Goal: Transaction & Acquisition: Purchase product/service

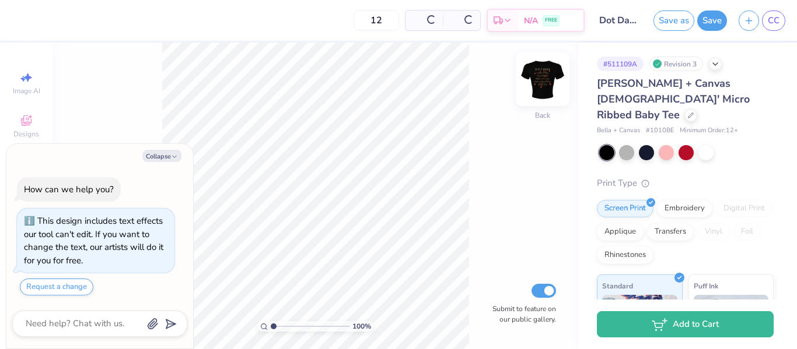
click at [535, 84] on img at bounding box center [542, 79] width 47 height 47
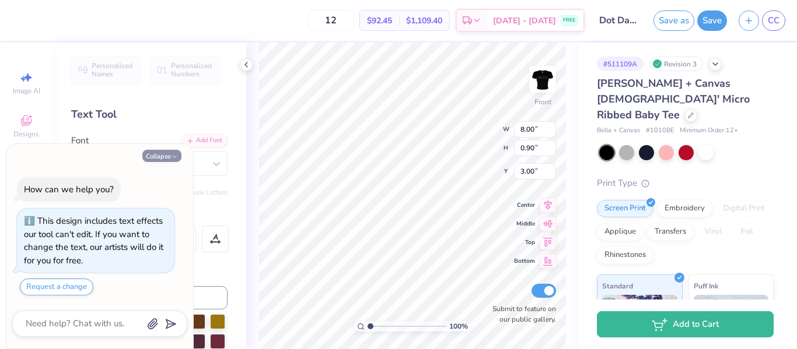
click at [166, 157] on button "Collapse" at bounding box center [161, 156] width 39 height 12
type textarea "x"
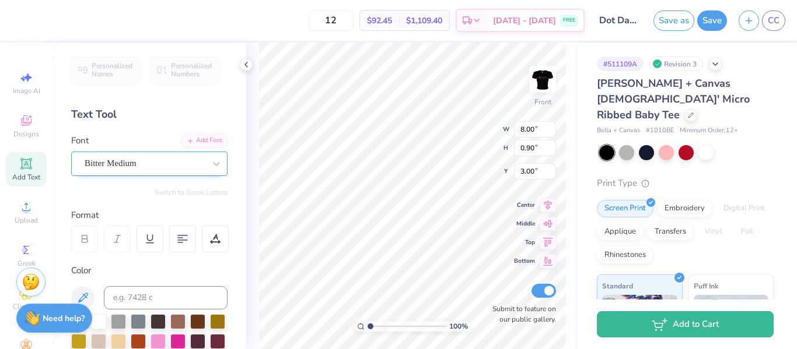
click at [168, 162] on div "Bitter Medium" at bounding box center [144, 164] width 122 height 18
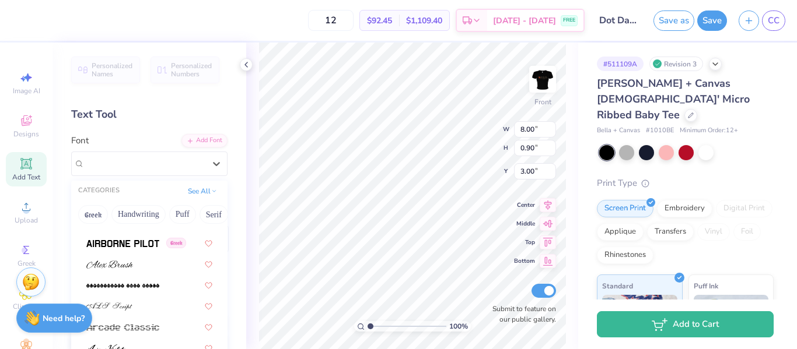
scroll to position [339, 0]
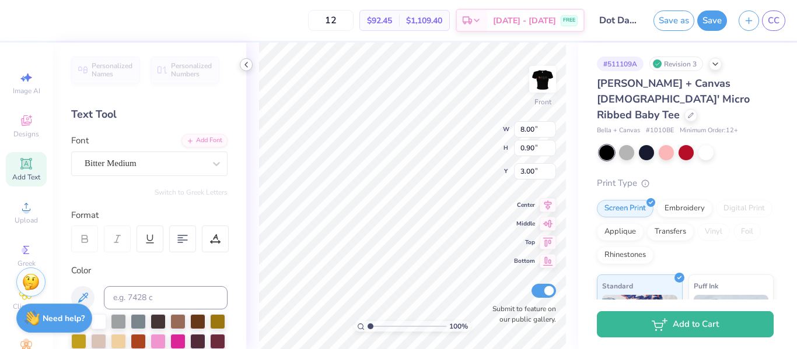
click at [245, 67] on icon at bounding box center [245, 64] width 9 height 9
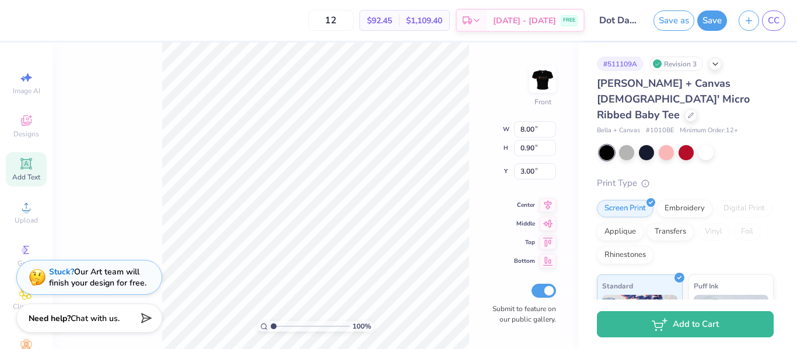
click at [80, 287] on div "Stuck? Our Art team will finish your design for free." at bounding box center [97, 278] width 97 height 22
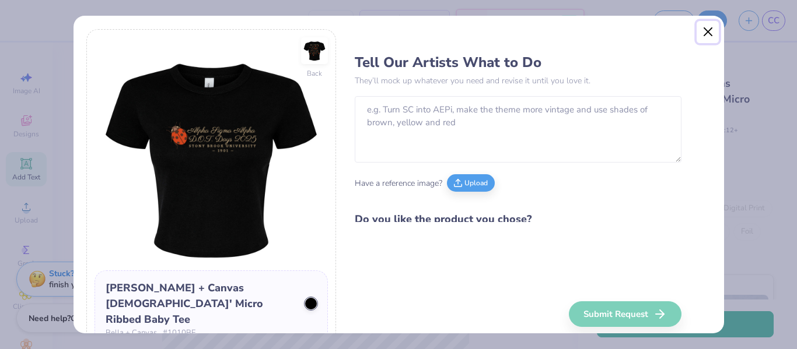
click at [706, 32] on button "Close" at bounding box center [707, 32] width 22 height 22
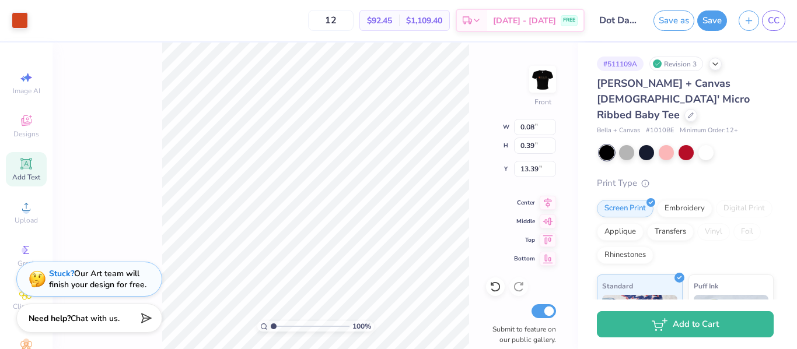
type input "0.85"
type input "0.92"
type input "13.02"
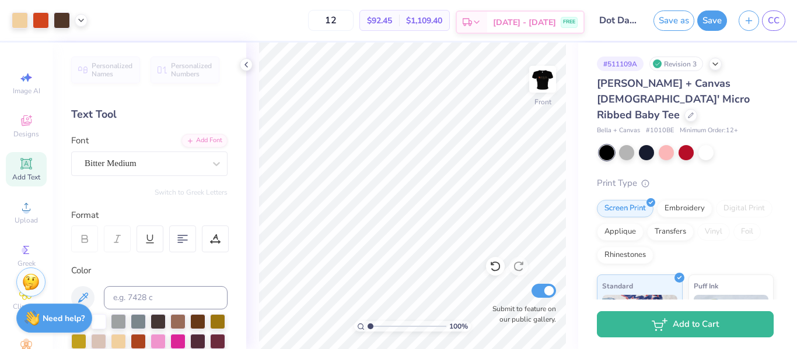
click at [487, 24] on div "Est. Delivery" at bounding box center [472, 22] width 30 height 21
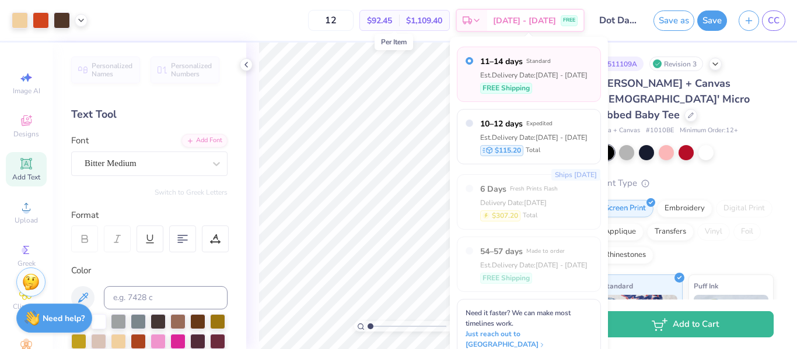
click at [392, 17] on span "$92.45" at bounding box center [379, 21] width 25 height 12
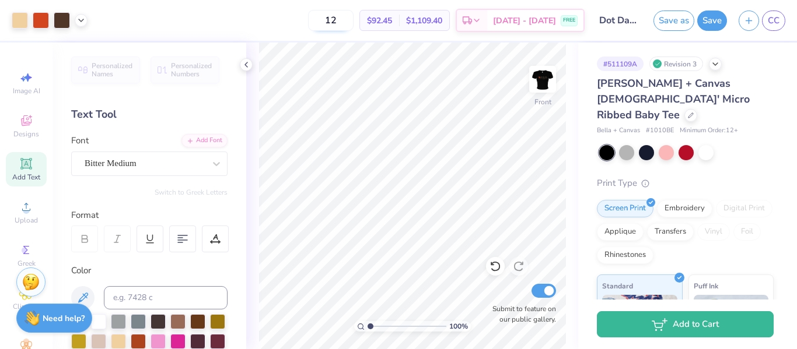
click at [353, 21] on input "12" at bounding box center [330, 20] width 45 height 21
click at [392, 24] on span "$92.45" at bounding box center [379, 21] width 25 height 12
click at [247, 64] on icon at bounding box center [245, 64] width 9 height 9
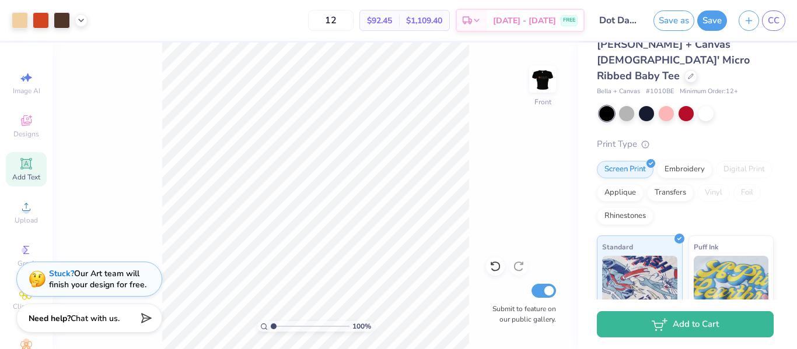
scroll to position [50, 0]
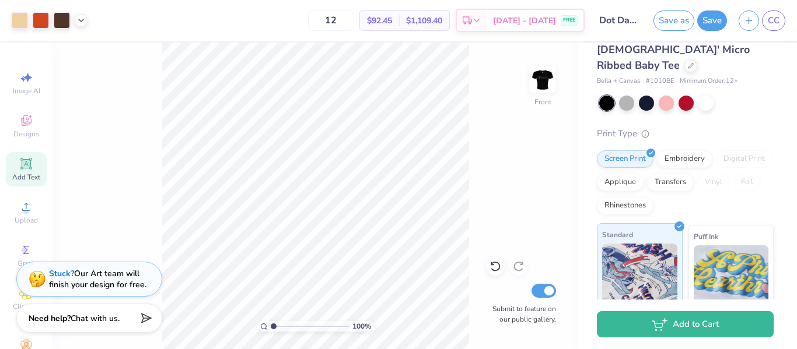
click at [666, 244] on img at bounding box center [639, 273] width 75 height 58
click at [623, 94] on div at bounding box center [626, 101] width 15 height 15
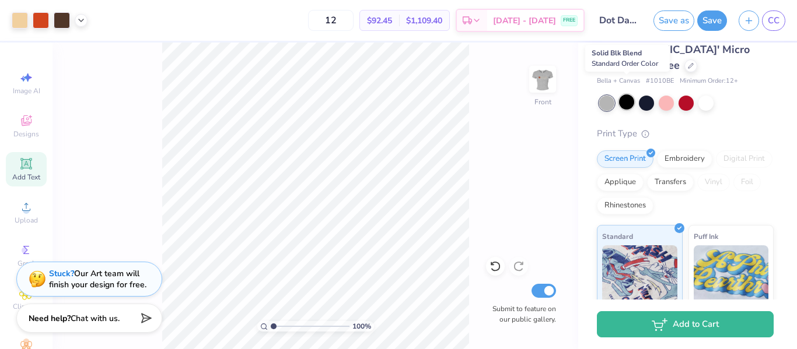
click at [627, 94] on div at bounding box center [626, 101] width 15 height 15
click at [603, 96] on div at bounding box center [606, 103] width 15 height 15
click at [353, 22] on input "12" at bounding box center [330, 20] width 45 height 21
type input "1"
click at [609, 96] on div at bounding box center [606, 103] width 15 height 15
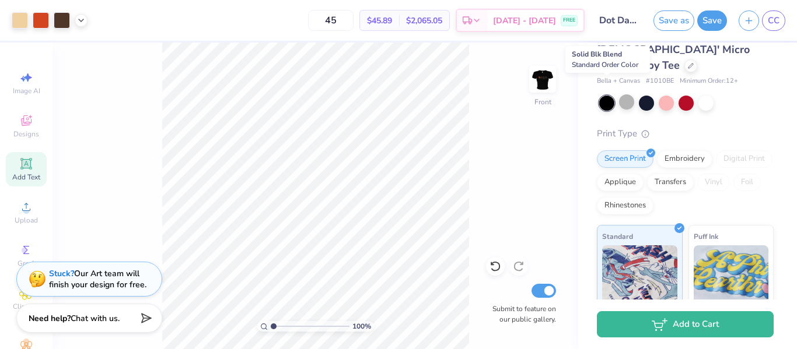
click at [609, 96] on div at bounding box center [606, 103] width 15 height 15
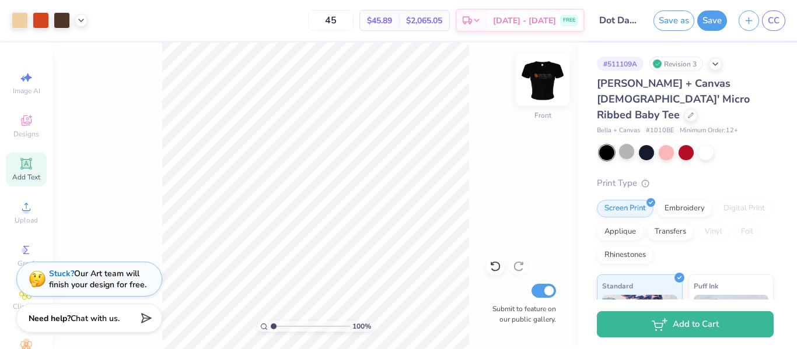
click at [548, 86] on img at bounding box center [542, 79] width 47 height 47
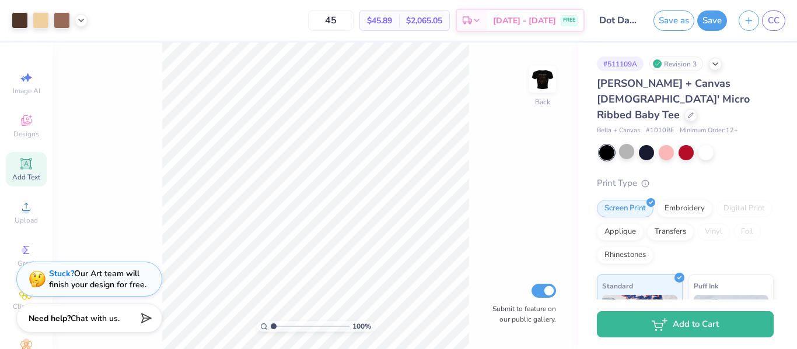
click at [613, 145] on div at bounding box center [606, 152] width 15 height 15
click at [549, 76] on img at bounding box center [542, 79] width 47 height 47
click at [717, 65] on icon at bounding box center [714, 62] width 9 height 9
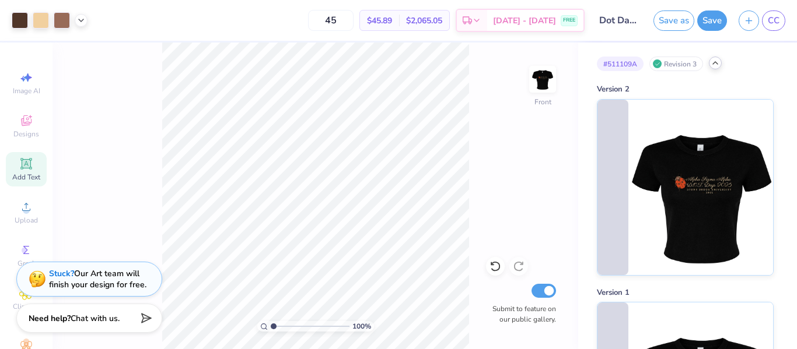
click at [713, 66] on icon at bounding box center [714, 62] width 9 height 9
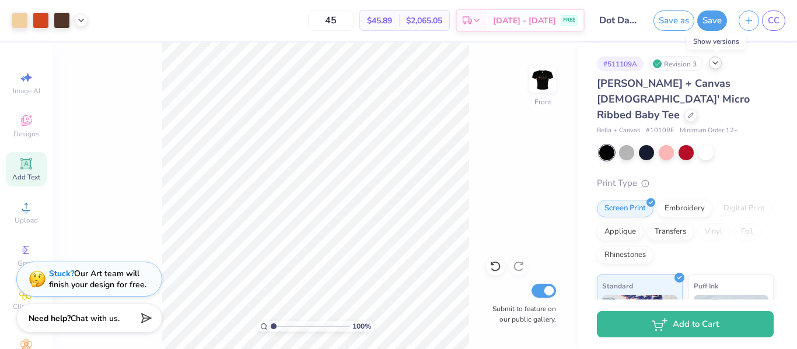
click at [715, 66] on icon at bounding box center [714, 62] width 9 height 9
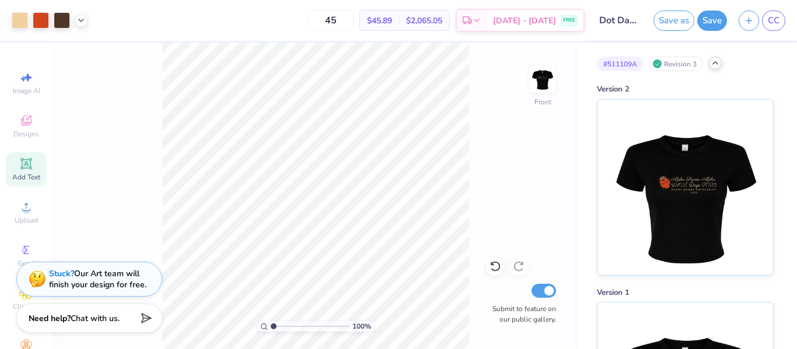
click at [719, 62] on icon at bounding box center [714, 62] width 9 height 9
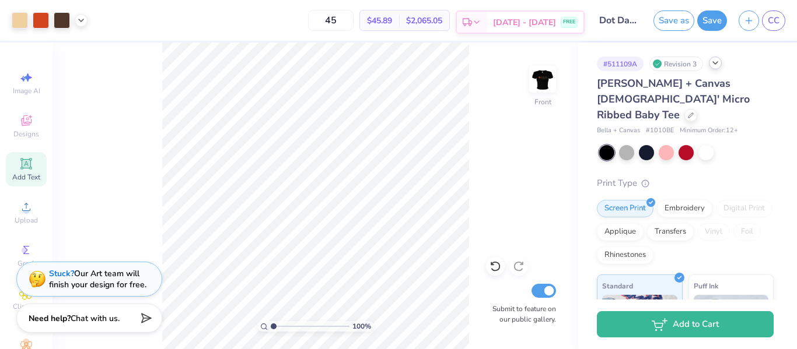
click at [516, 24] on span "[DATE] - [DATE]" at bounding box center [524, 22] width 63 height 12
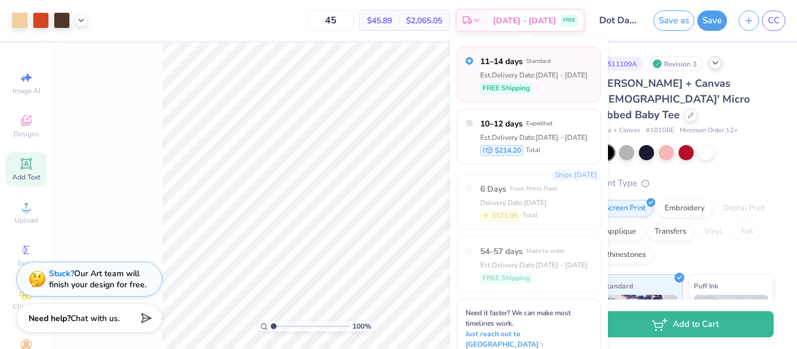
click at [532, 70] on div "Est. Delivery Date: [DATE] - [DATE]" at bounding box center [533, 75] width 107 height 10
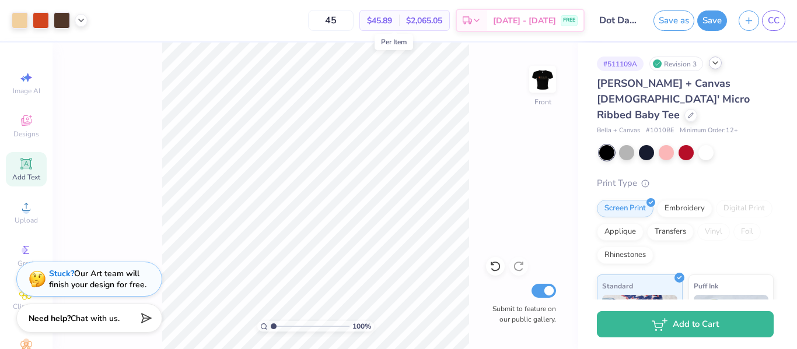
click at [392, 24] on span "$45.89" at bounding box center [379, 21] width 25 height 12
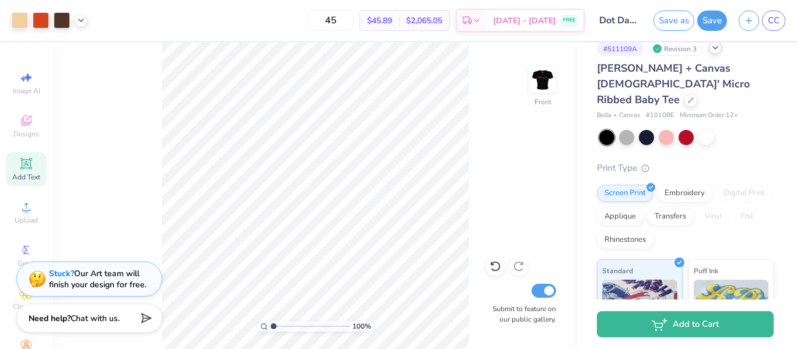
scroll to position [8, 0]
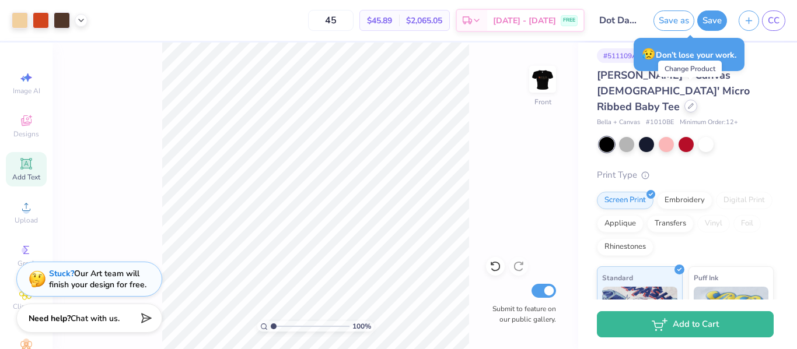
click at [687, 100] on div at bounding box center [690, 106] width 13 height 13
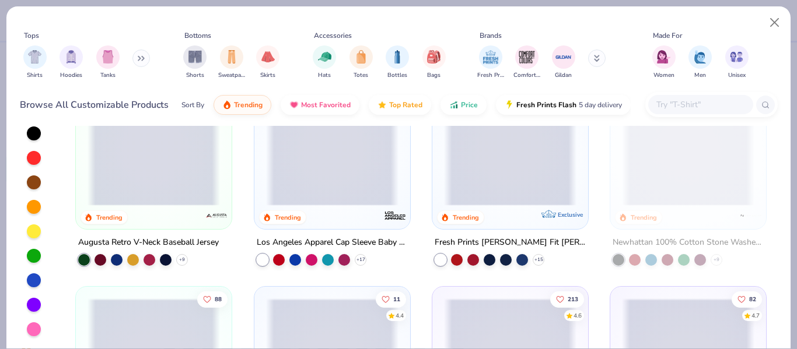
scroll to position [1717, 0]
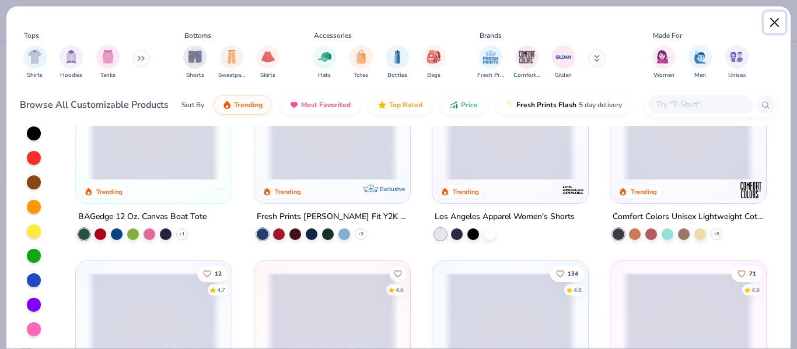
click at [777, 20] on button "Close" at bounding box center [775, 23] width 22 height 22
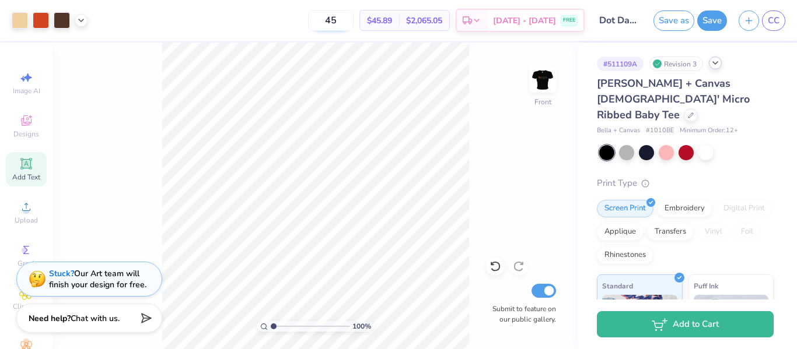
click at [353, 17] on input "45" at bounding box center [330, 20] width 45 height 21
type input "4"
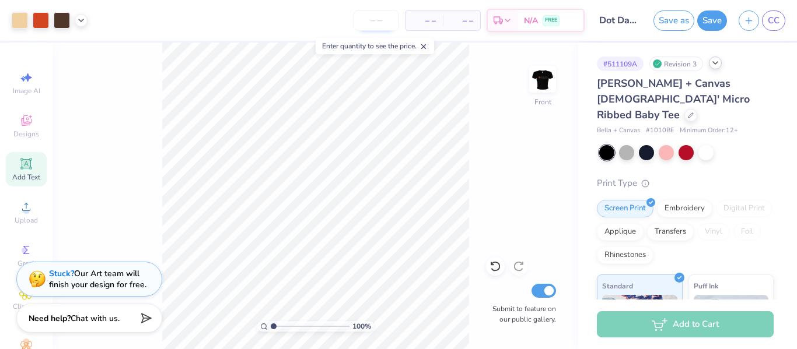
type input "0"
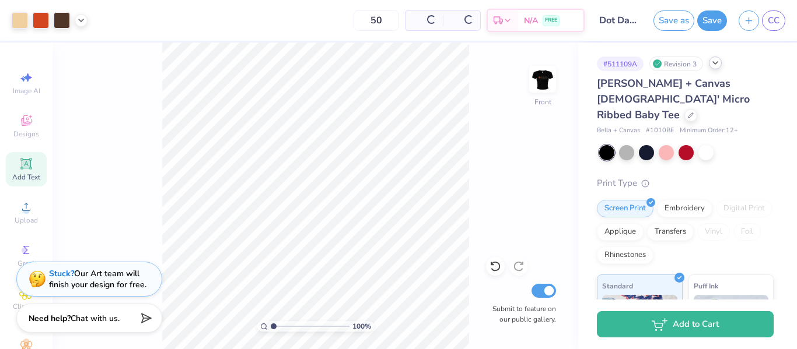
type input "50"
click at [311, 23] on div "50 Per Item Total Est. Delivery N/A FREE" at bounding box center [338, 20] width 491 height 41
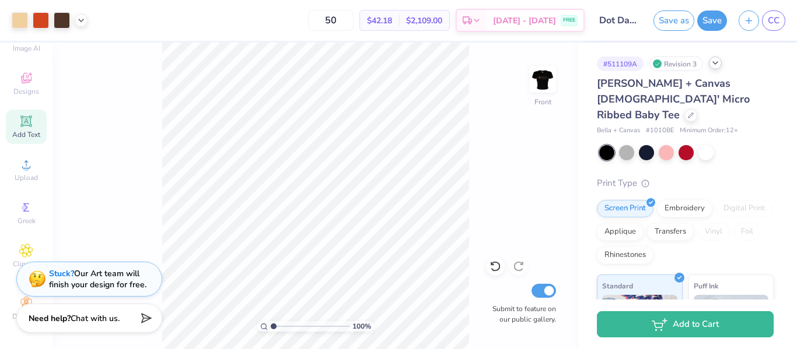
click at [632, 99] on span "[PERSON_NAME] + Canvas [DEMOGRAPHIC_DATA]' Micro Ribbed Baby Tee" at bounding box center [673, 98] width 153 height 45
click at [688, 108] on div at bounding box center [690, 114] width 13 height 13
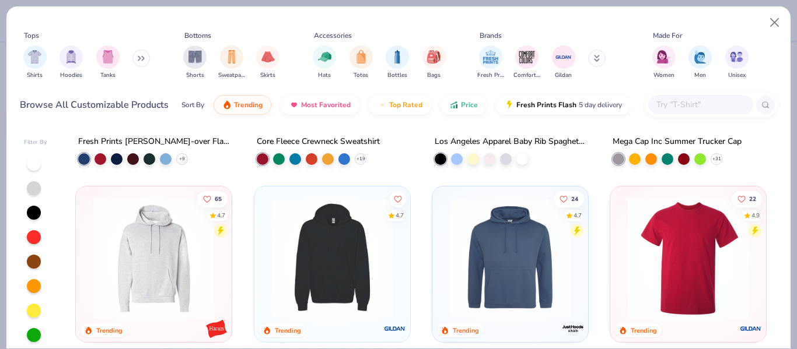
scroll to position [2086, 0]
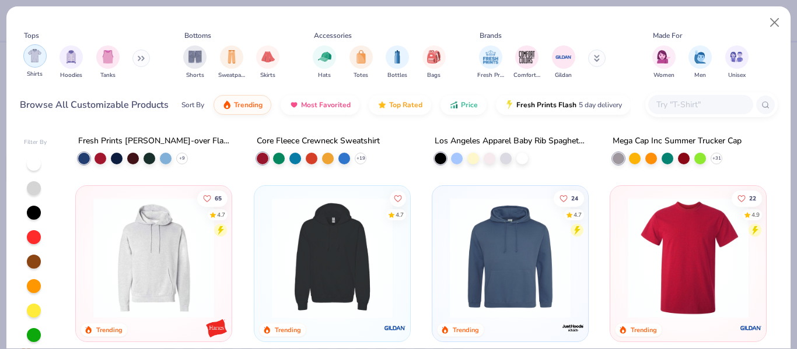
click at [34, 53] on img "filter for Shirts" at bounding box center [34, 55] width 13 height 13
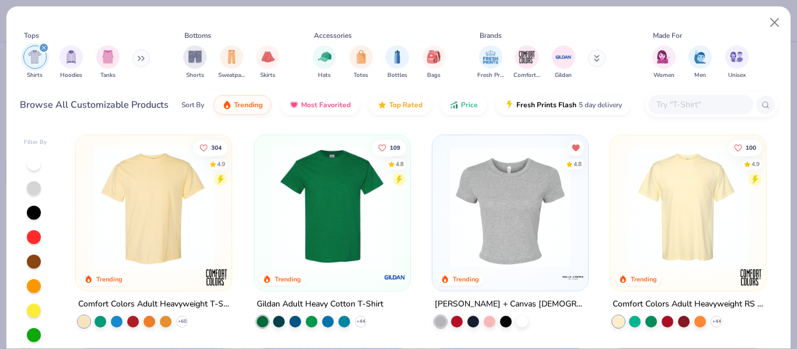
click at [524, 243] on img at bounding box center [510, 207] width 132 height 121
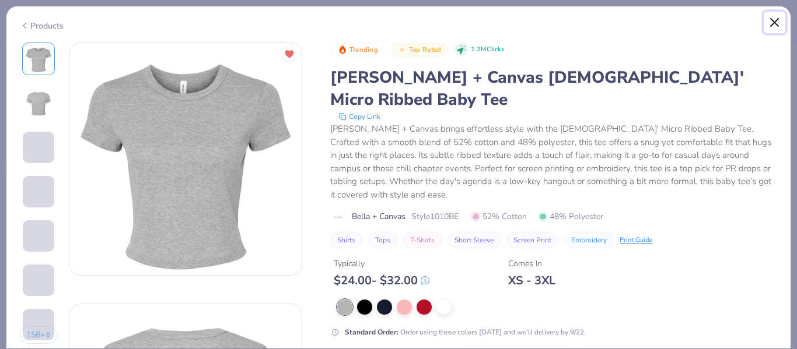
click at [771, 22] on button "Close" at bounding box center [775, 23] width 22 height 22
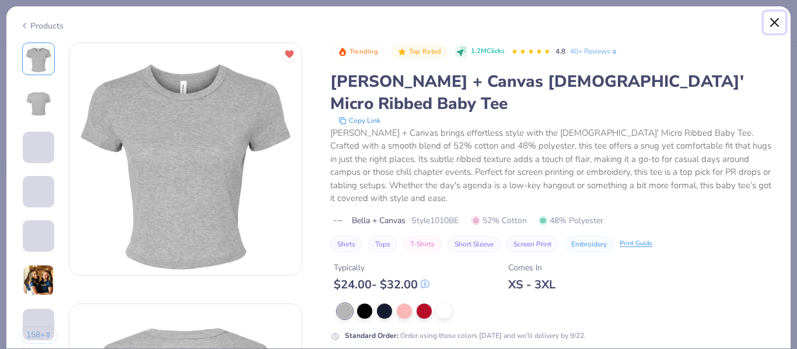
click at [774, 19] on button "Close" at bounding box center [775, 23] width 22 height 22
click at [777, 29] on button "Close" at bounding box center [775, 23] width 22 height 22
click at [780, 17] on button "Close" at bounding box center [775, 23] width 22 height 22
click at [796, 72] on div "Products 158 + PF Pi Beta Phi, [GEOGRAPHIC_DATA][US_STATE] CU Chi Omega, [GEOGR…" at bounding box center [398, 174] width 797 height 349
click at [775, 24] on button "Close" at bounding box center [775, 23] width 22 height 22
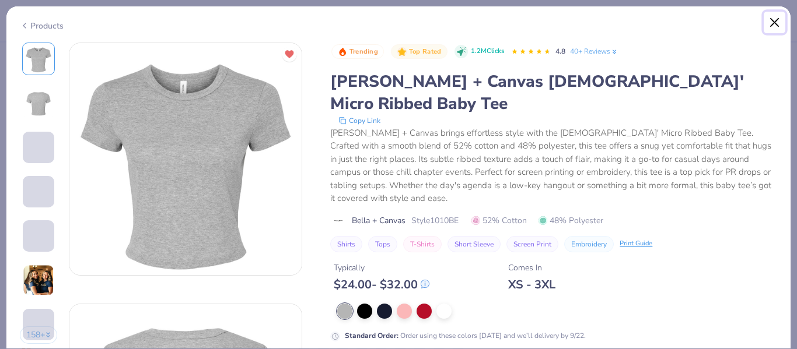
click at [775, 24] on button "Close" at bounding box center [775, 23] width 22 height 22
